Goal: Task Accomplishment & Management: Manage account settings

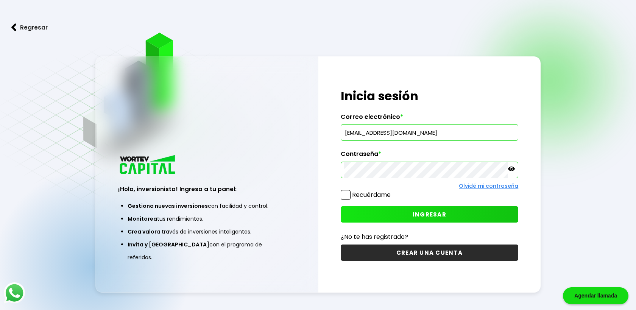
click at [382, 215] on button "INGRESAR" at bounding box center [430, 214] width 178 height 16
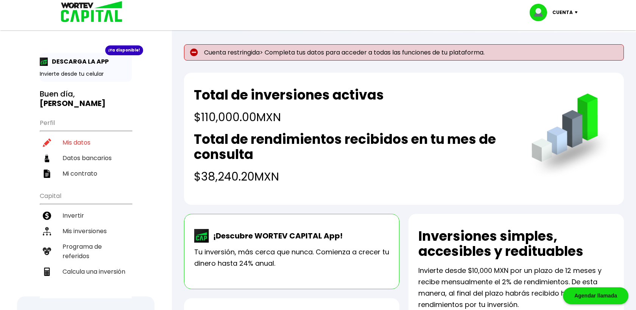
click at [195, 51] on img at bounding box center [194, 52] width 8 height 8
click at [215, 51] on p "Cuenta restringida> Completa tus datos para acceder a todas las funciones de tu…" at bounding box center [404, 52] width 440 height 16
click at [86, 135] on li "Mis datos" at bounding box center [86, 143] width 92 height 16
select select "Hombre"
select select "Posgrado"
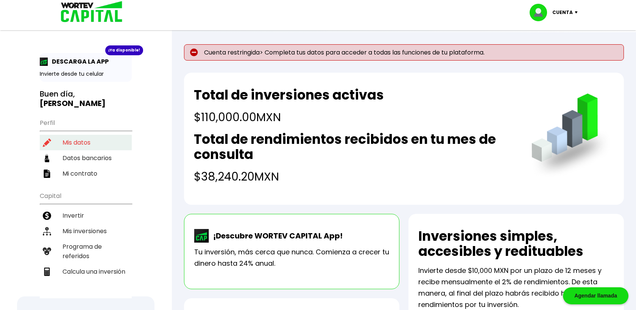
select select "MX"
select select "HSBC"
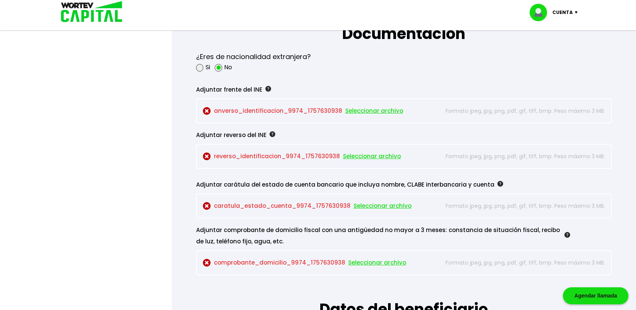
scroll to position [648, 0]
click at [497, 184] on img at bounding box center [500, 184] width 6 height 6
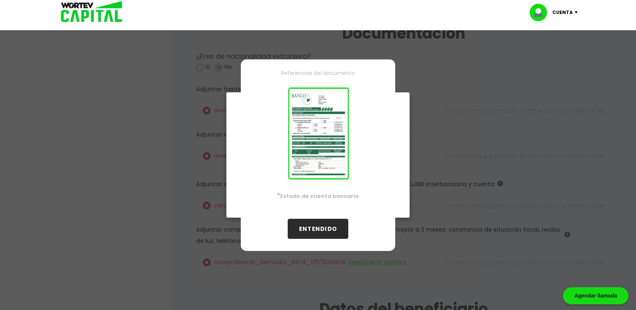
click at [326, 227] on button "ENTENDIDO" at bounding box center [318, 229] width 61 height 20
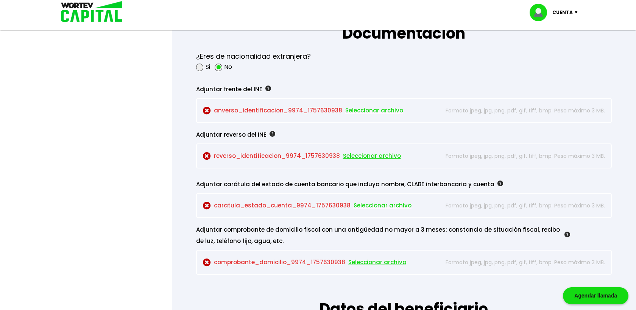
scroll to position [651, 0]
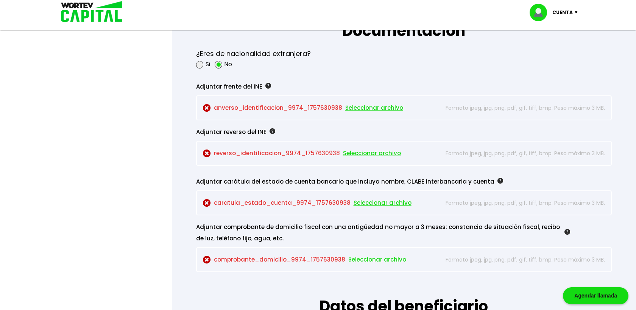
click at [391, 259] on span "Seleccionar archivo" at bounding box center [377, 259] width 58 height 11
click at [391, 108] on span "Seleccionar archivo" at bounding box center [374, 107] width 58 height 11
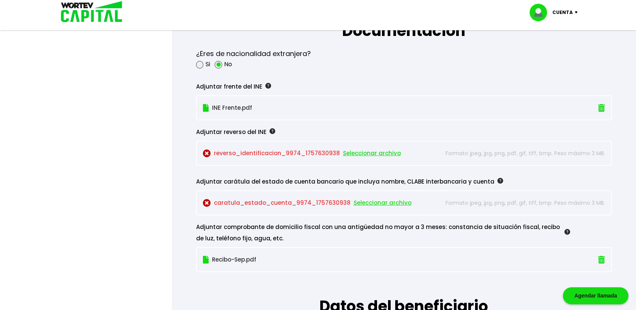
click at [375, 153] on span "Seleccionar archivo" at bounding box center [372, 153] width 58 height 11
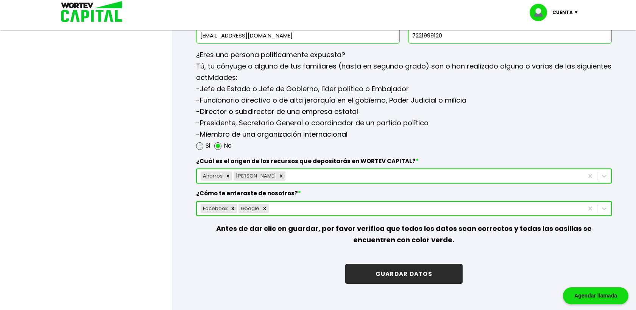
scroll to position [991, 0]
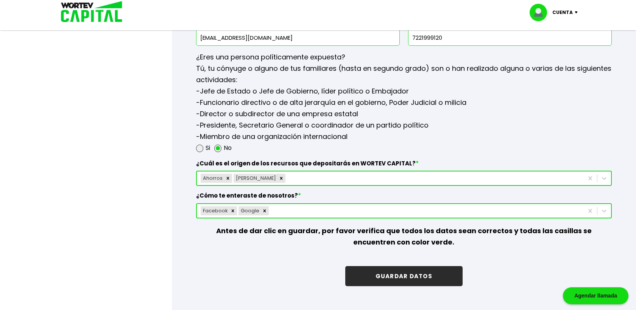
click at [434, 269] on button "GUARDAR DATOS" at bounding box center [403, 276] width 117 height 20
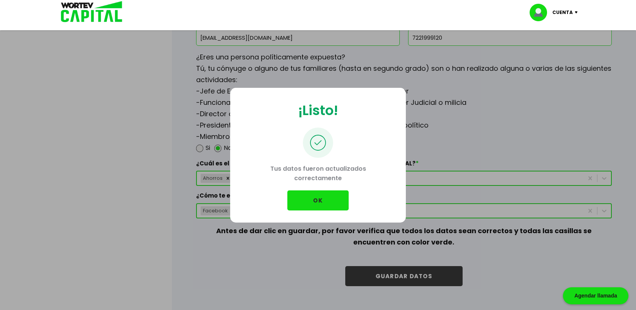
click at [320, 198] on button "OK" at bounding box center [317, 200] width 61 height 20
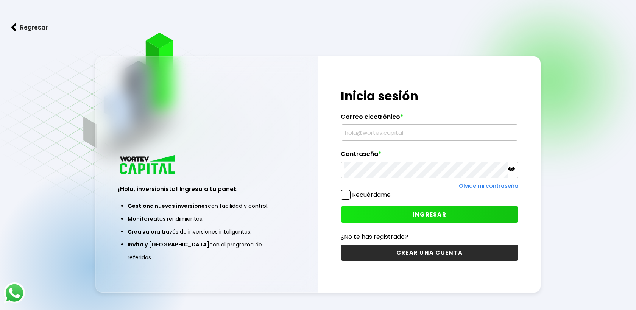
type input "[EMAIL_ADDRESS][DOMAIN_NAME]"
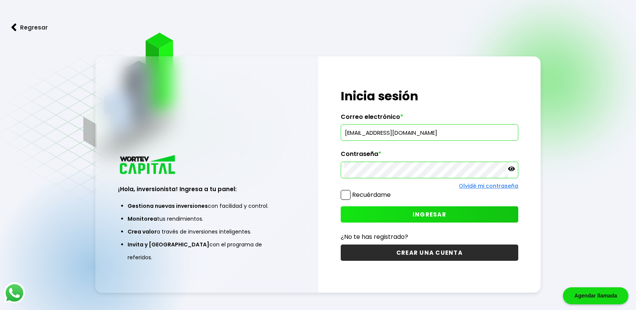
click at [405, 210] on button "INGRESAR" at bounding box center [430, 214] width 178 height 16
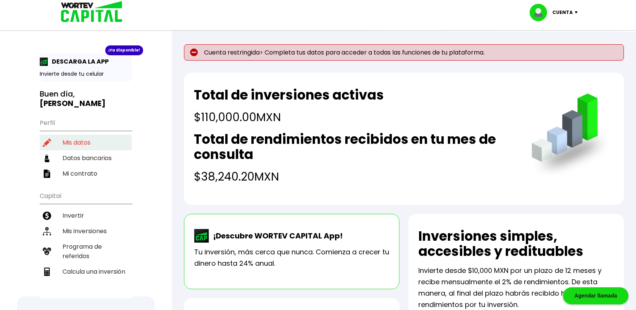
click at [89, 135] on li "Mis datos" at bounding box center [86, 143] width 92 height 16
select select "Hombre"
select select "Posgrado"
select select "MX"
select select "HSBC"
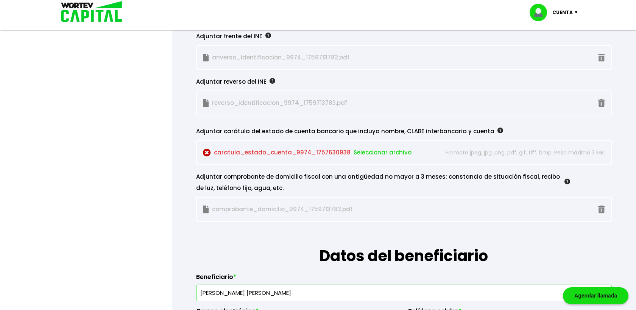
scroll to position [705, 0]
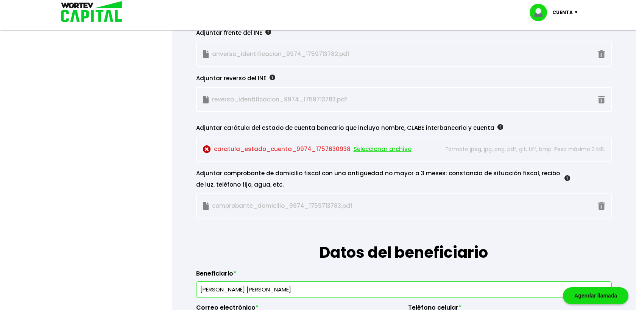
click at [497, 128] on img at bounding box center [500, 127] width 6 height 6
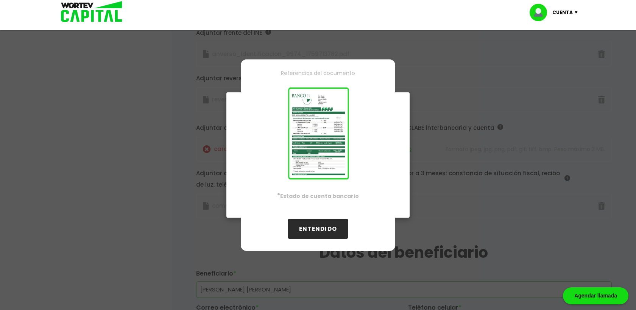
click at [323, 224] on button "ENTENDIDO" at bounding box center [318, 229] width 61 height 20
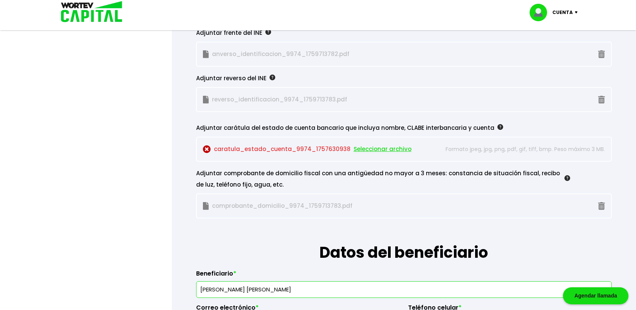
click at [577, 13] on img at bounding box center [578, 12] width 10 height 2
click at [540, 52] on li "Cerrar sesión" at bounding box center [554, 51] width 61 height 16
